Goal: Task Accomplishment & Management: Manage account settings

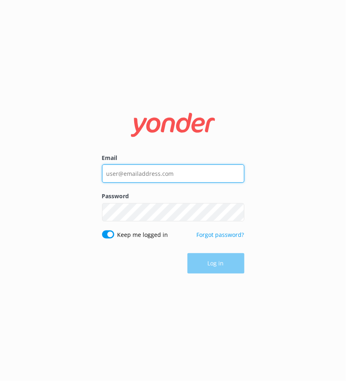
paste input "[EMAIL_ADDRESS][DOMAIN_NAME]"
click at [167, 176] on input "[EMAIL_ADDRESS][DOMAIN_NAME]" at bounding box center [173, 173] width 142 height 18
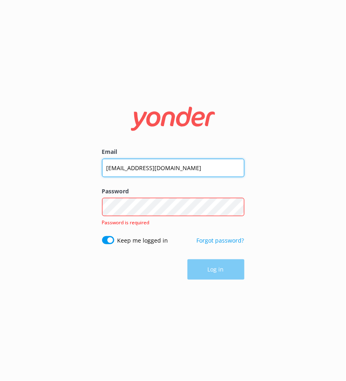
paste input "Avenue2612"
type input "[EMAIL_ADDRESS][DOMAIN_NAME]"
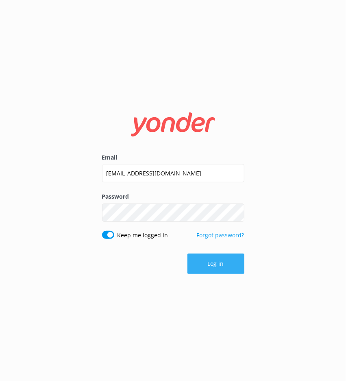
click at [224, 264] on button "Log in" at bounding box center [215, 263] width 57 height 20
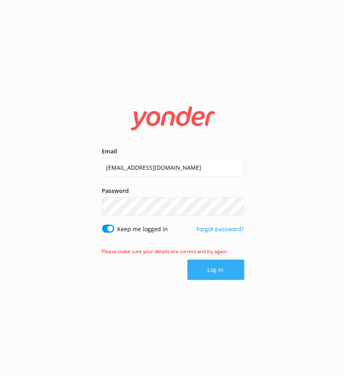
click at [215, 270] on button "Log in" at bounding box center [215, 269] width 57 height 20
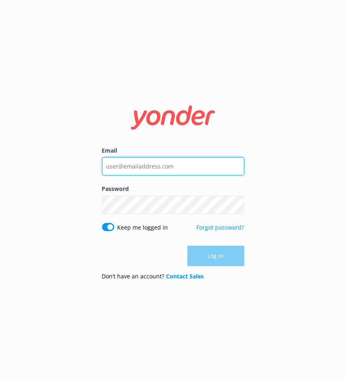
click at [148, 162] on input "Email" at bounding box center [173, 166] width 142 height 18
paste input "reservations@avenuehotel.com.au"
type input "reservations@avenuehotel.com.au"
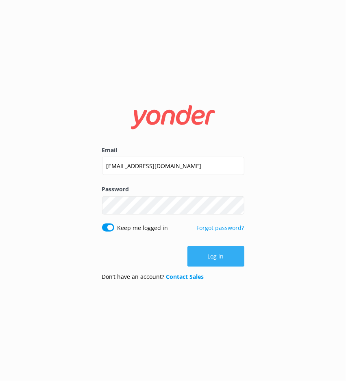
click at [209, 253] on button "Log in" at bounding box center [215, 256] width 57 height 20
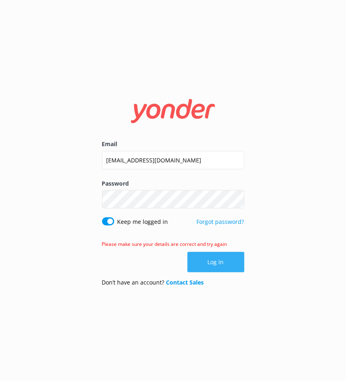
click at [222, 268] on button "Log in" at bounding box center [215, 262] width 57 height 20
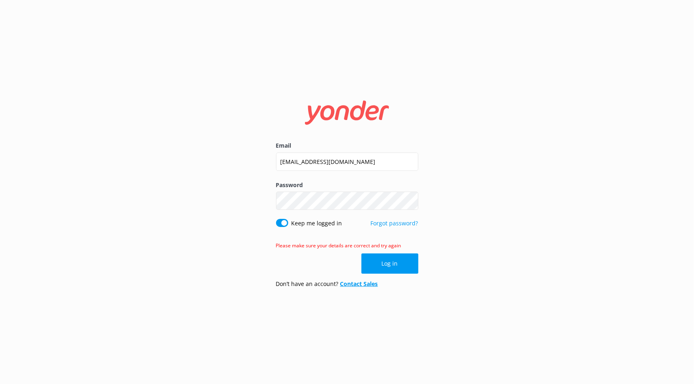
click at [346, 282] on link "Contact Sales" at bounding box center [359, 284] width 38 height 8
click at [344, 156] on input "[EMAIL_ADDRESS][DOMAIN_NAME]" at bounding box center [347, 161] width 142 height 18
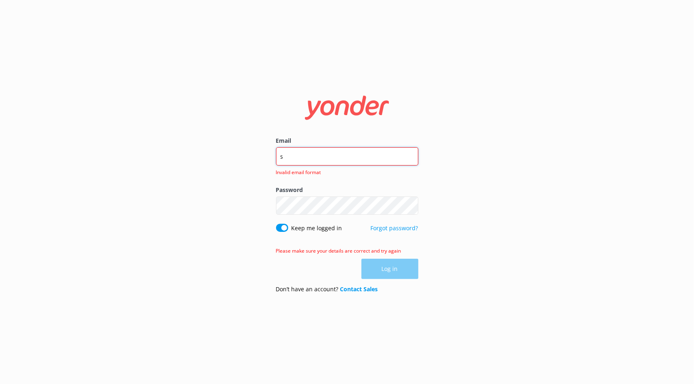
type input "selmanykasoalkama@gmail.com"
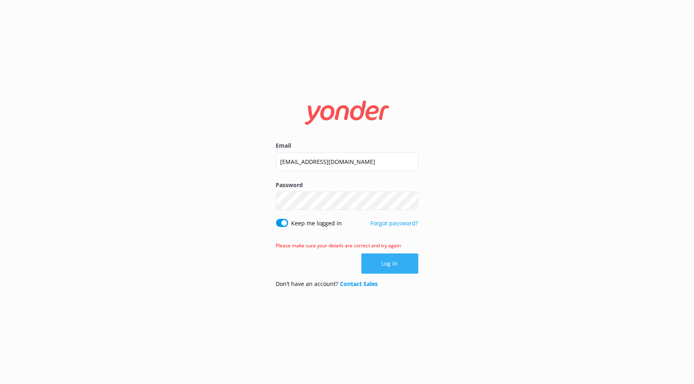
click at [346, 267] on button "Log in" at bounding box center [389, 263] width 57 height 20
click at [327, 181] on label "Password" at bounding box center [347, 185] width 142 height 9
click at [346, 223] on link "Forgot password?" at bounding box center [395, 223] width 48 height 8
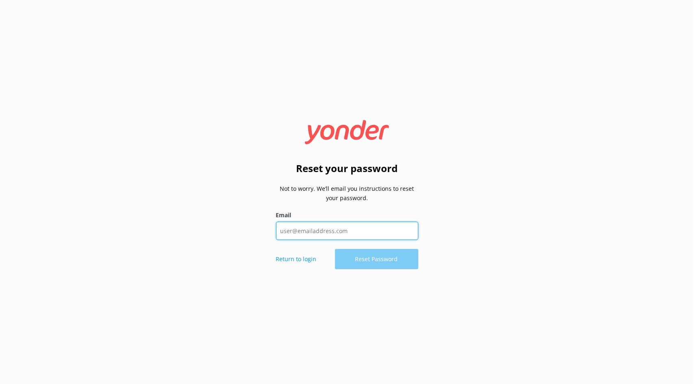
click at [342, 231] on input "Email" at bounding box center [347, 231] width 142 height 18
type input "selmanykasoalkama@gmail.com"
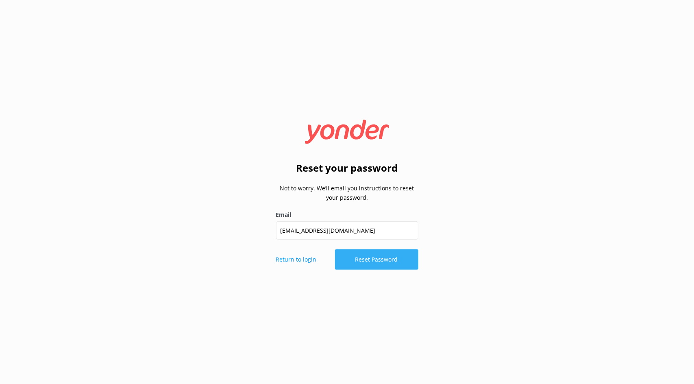
click at [346, 264] on button "Reset Password" at bounding box center [376, 259] width 83 height 20
